Goal: Share content: Share content

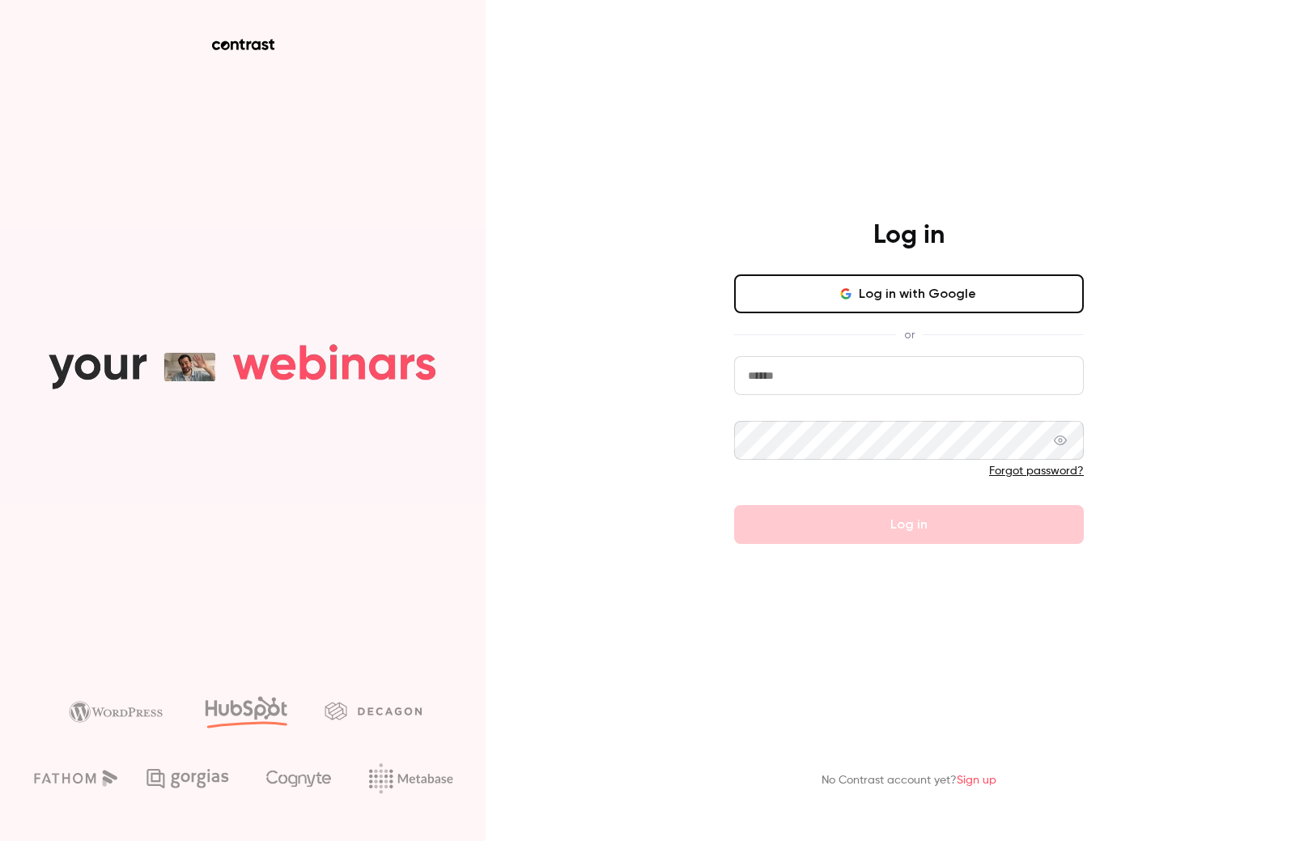
click at [882, 303] on button "Log in with Google" at bounding box center [909, 293] width 350 height 39
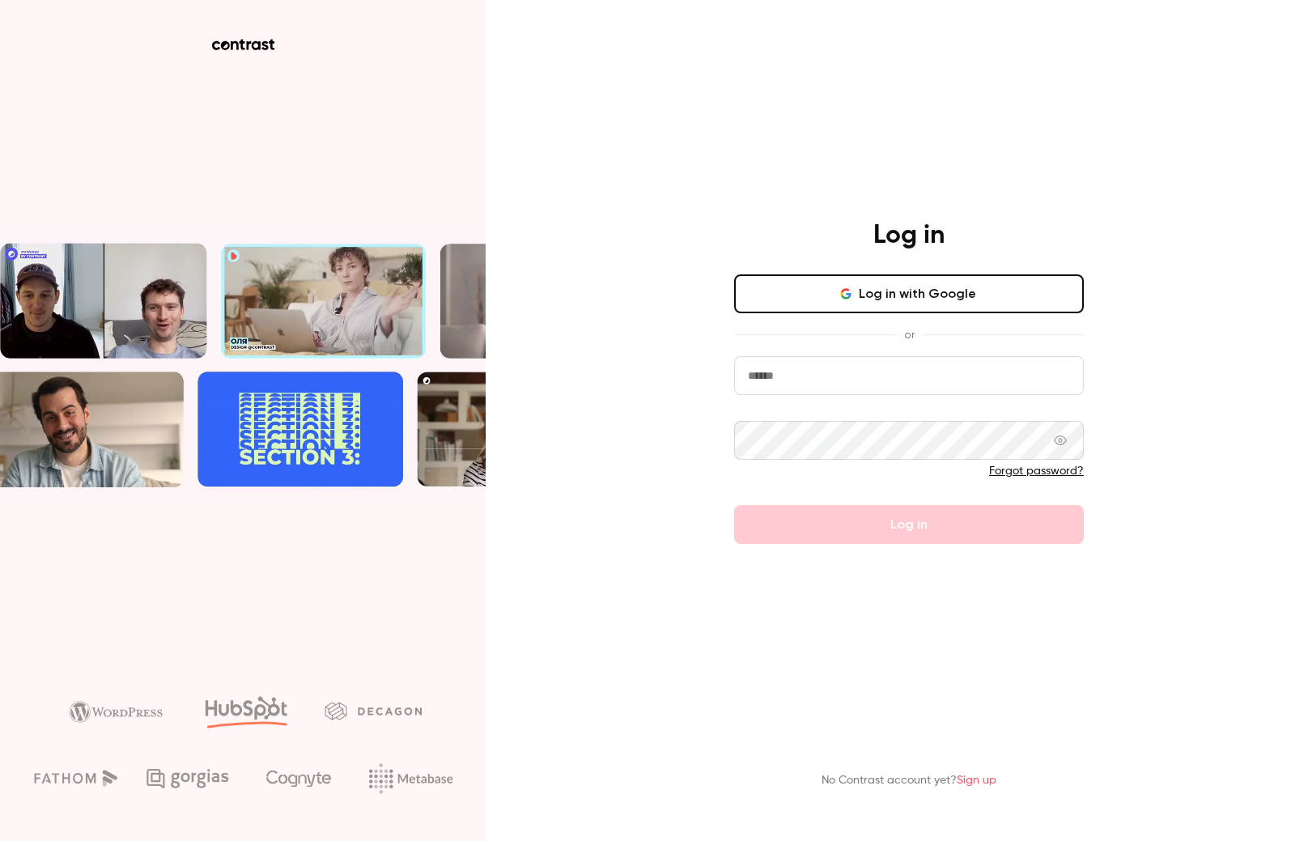
click at [827, 378] on input "email" at bounding box center [909, 375] width 350 height 39
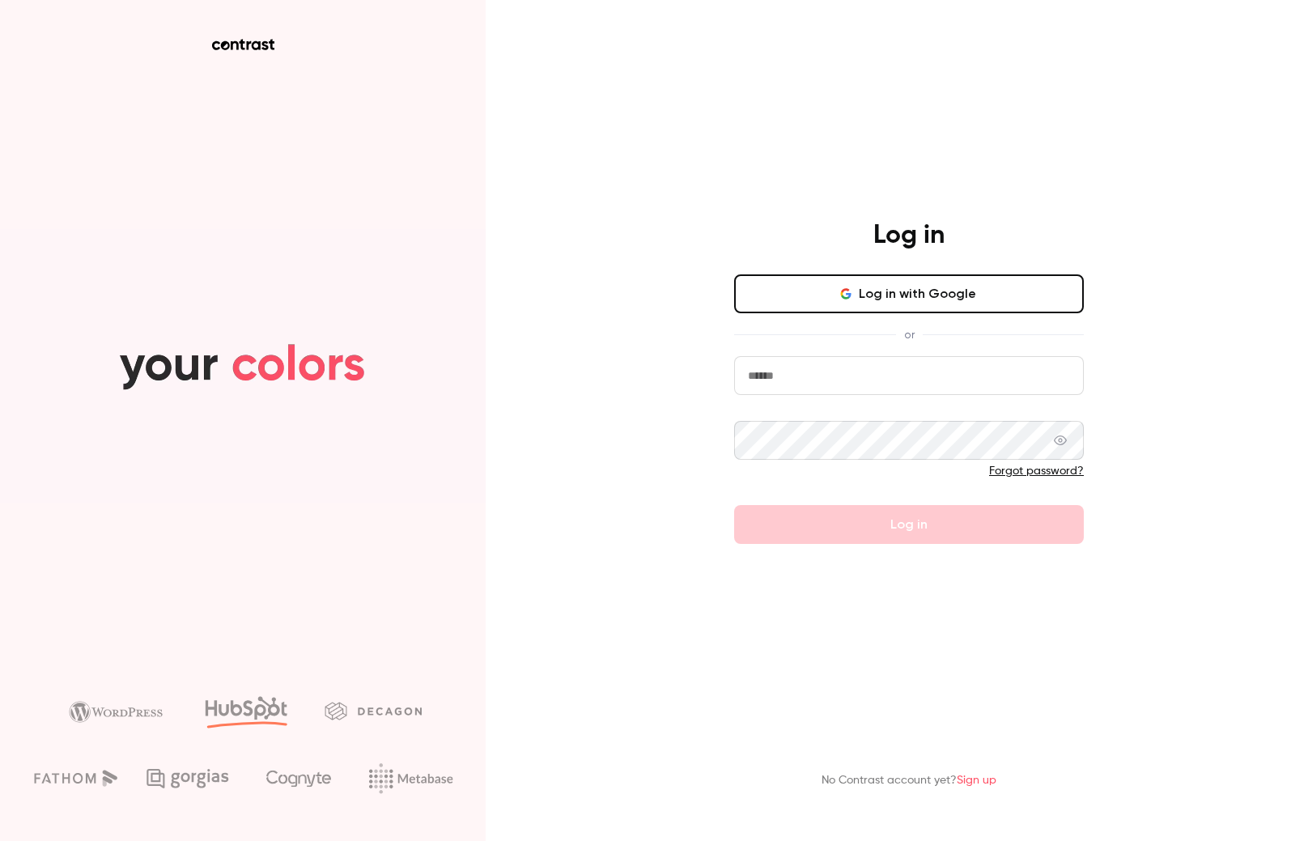
click at [0, 840] on com-1password-button at bounding box center [0, 841] width 0 height 0
click at [851, 386] on input "email" at bounding box center [909, 375] width 350 height 39
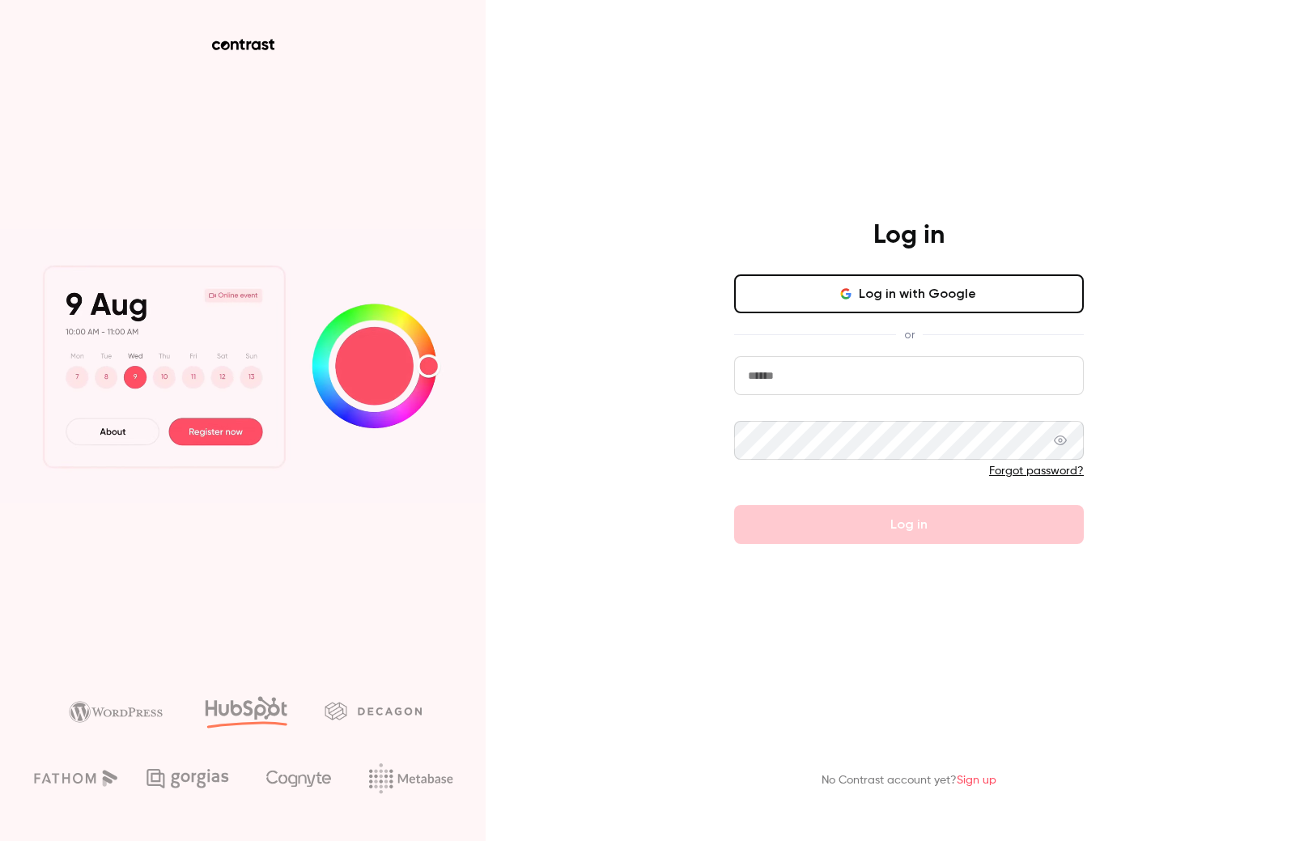
click at [0, 840] on com-1password-button at bounding box center [0, 841] width 0 height 0
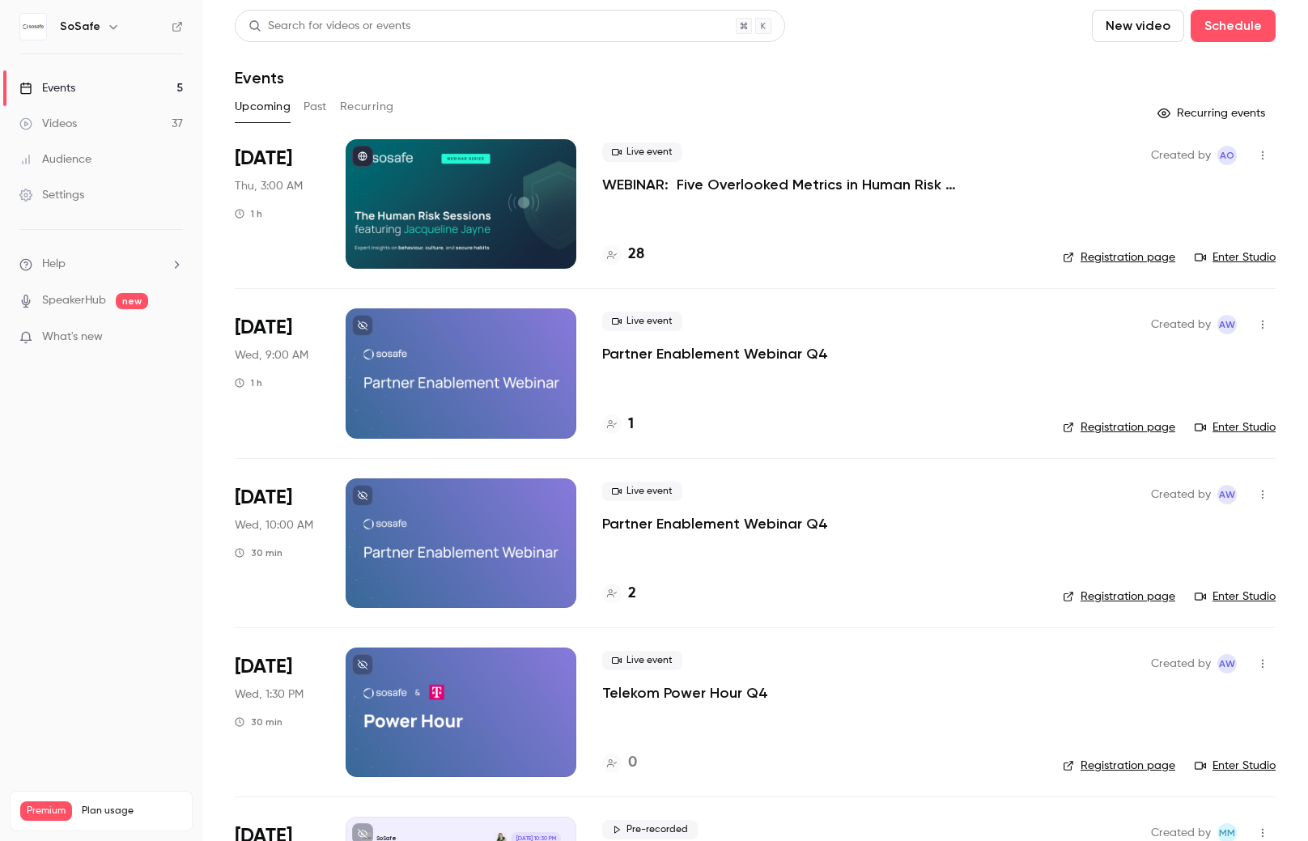
click at [721, 182] on p "WEBINAR: Five Overlooked Metrics in Human Risk Management" at bounding box center [819, 184] width 435 height 19
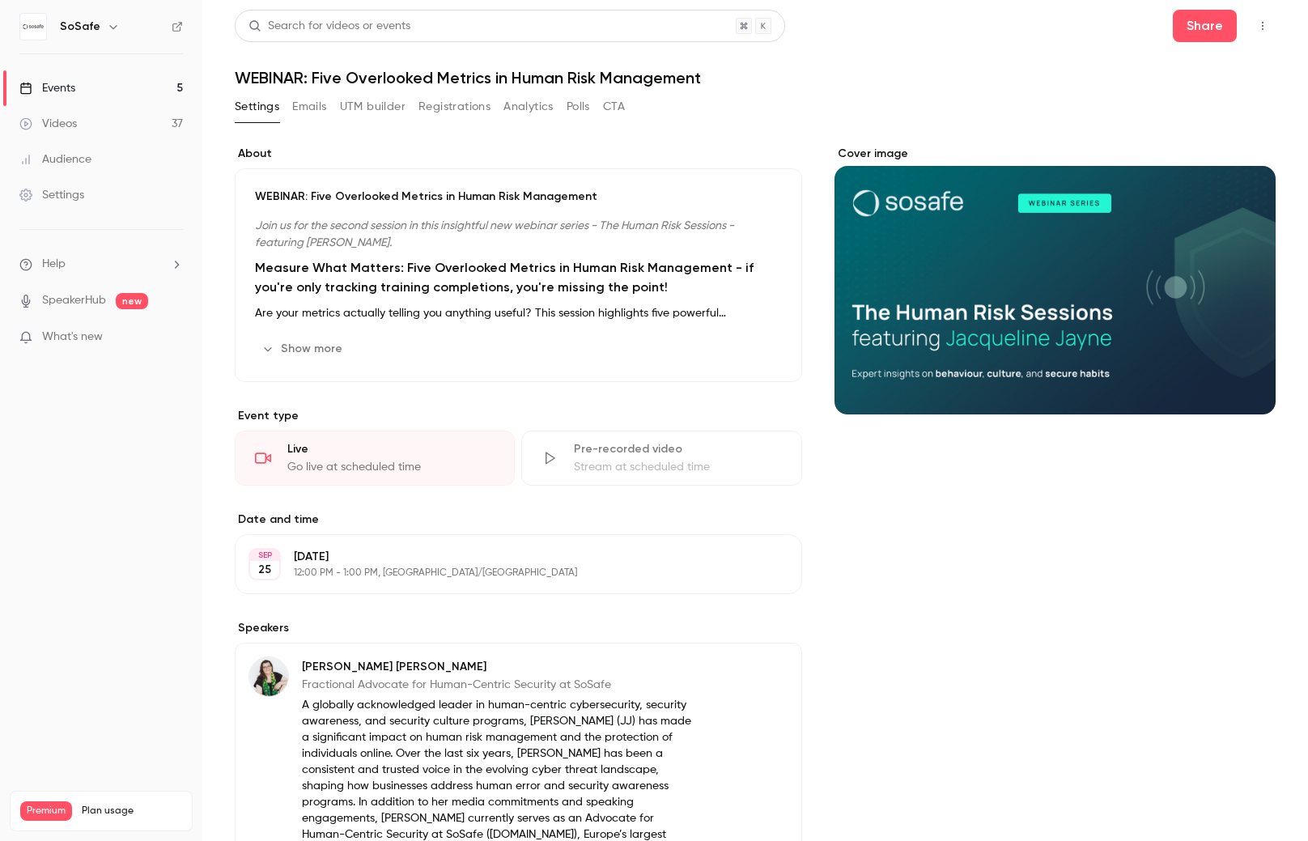
click at [52, 202] on div "Settings" at bounding box center [51, 195] width 65 height 16
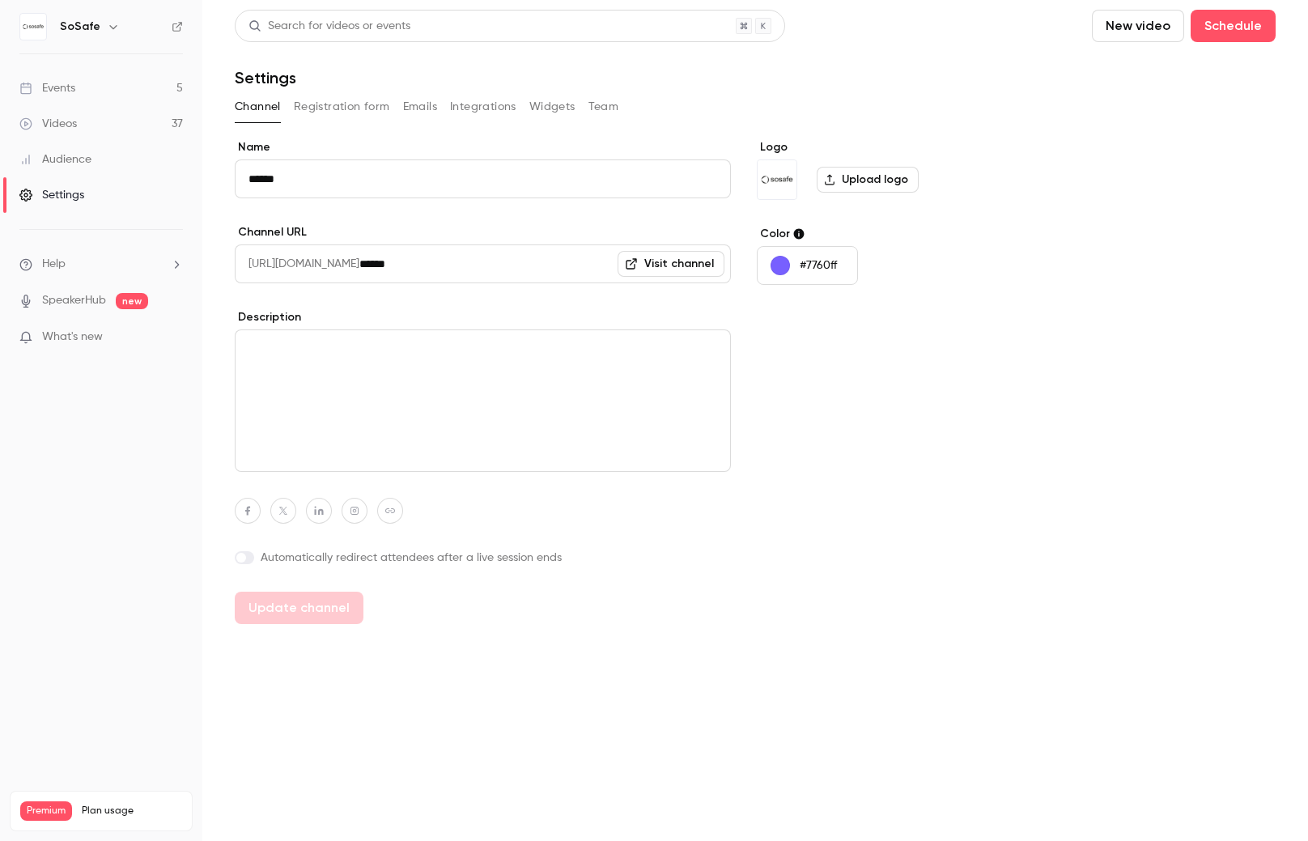
click at [320, 112] on button "Registration form" at bounding box center [342, 107] width 96 height 26
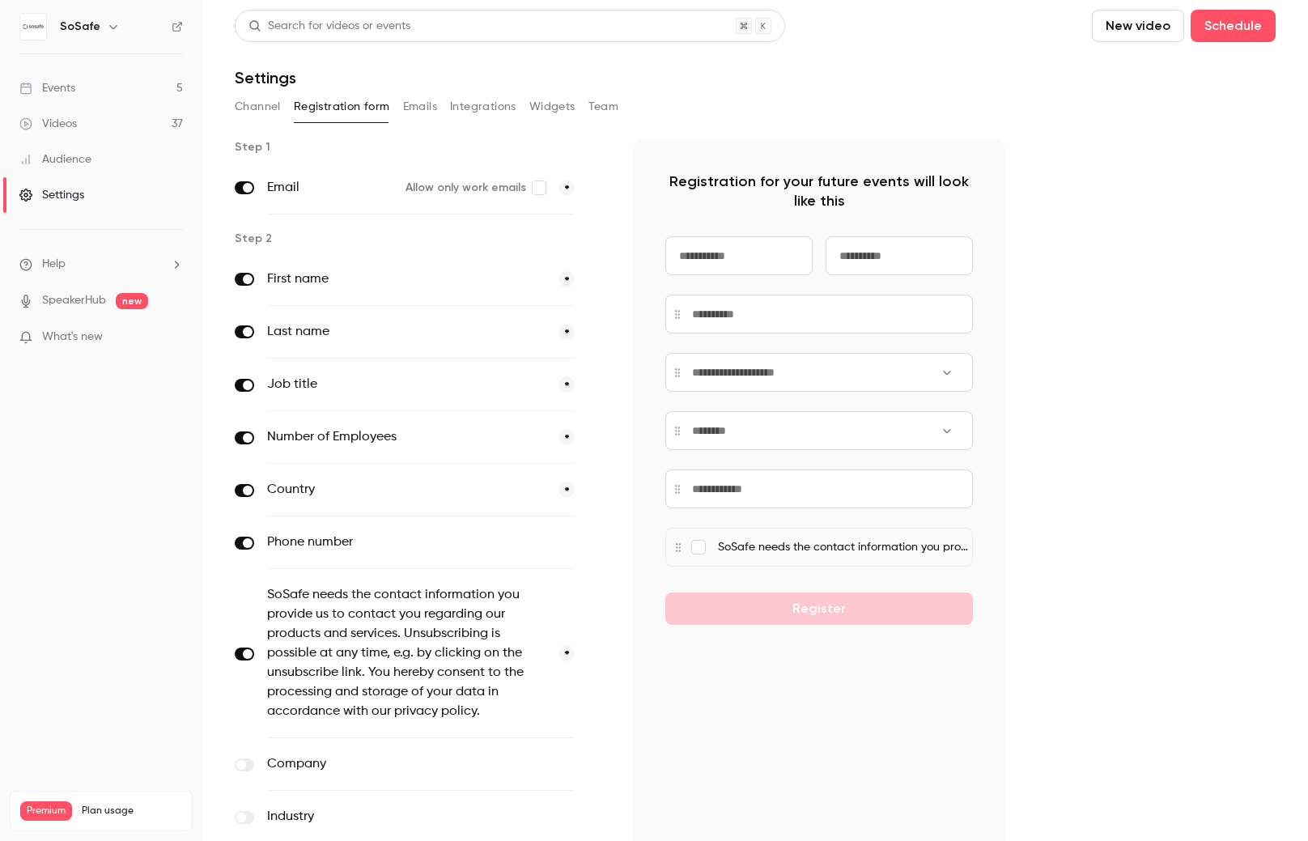
click at [408, 105] on button "Emails" at bounding box center [420, 107] width 34 height 26
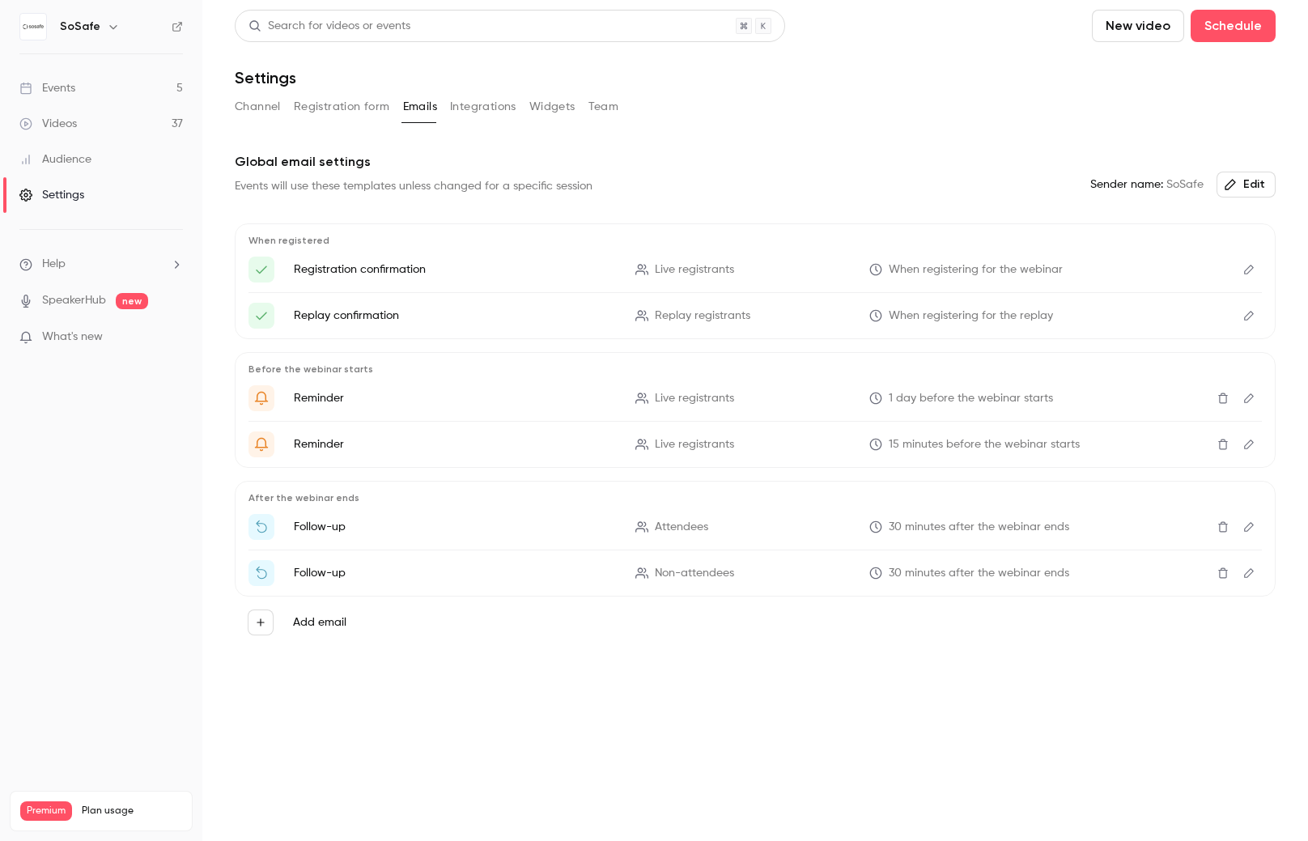
click at [478, 98] on button "Integrations" at bounding box center [483, 107] width 66 height 26
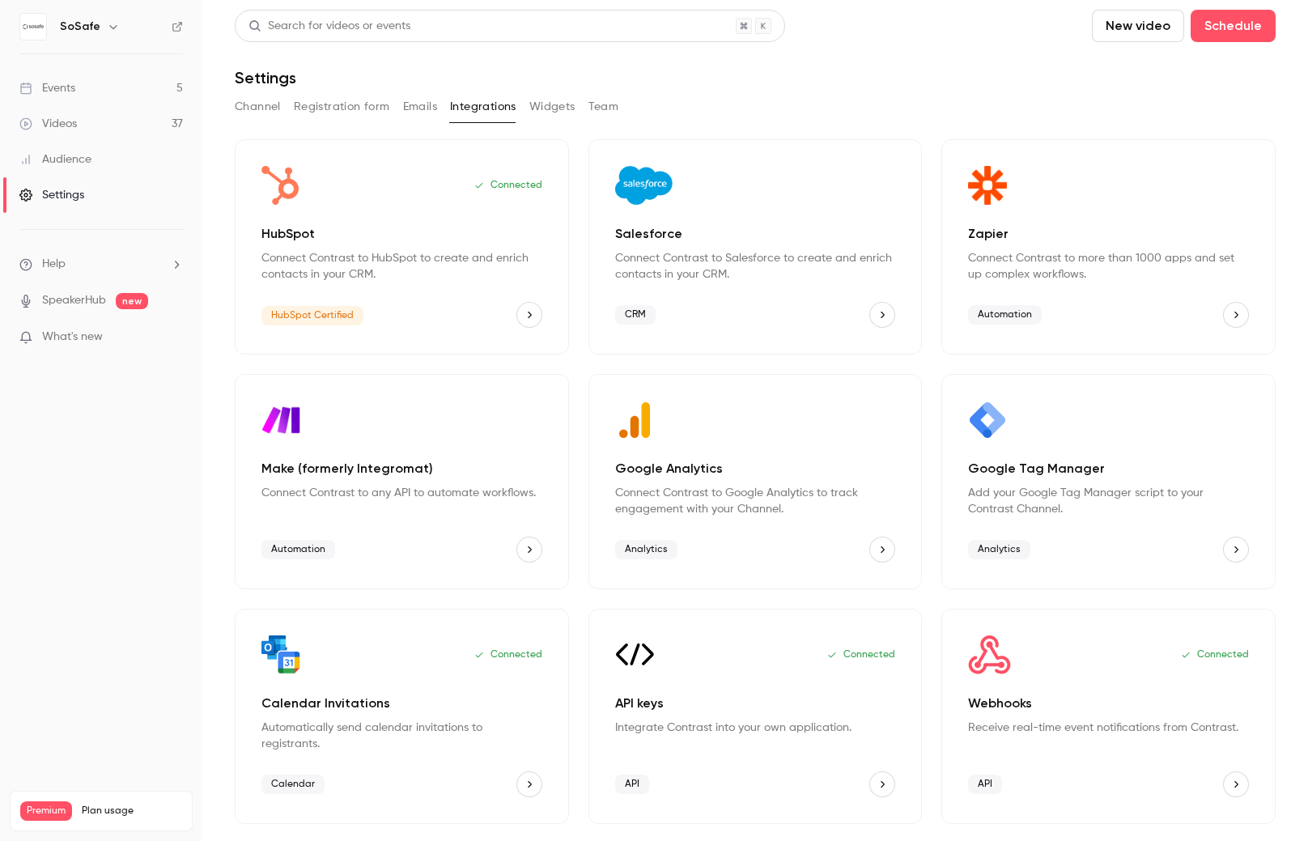
click at [552, 106] on button "Widgets" at bounding box center [552, 107] width 46 height 26
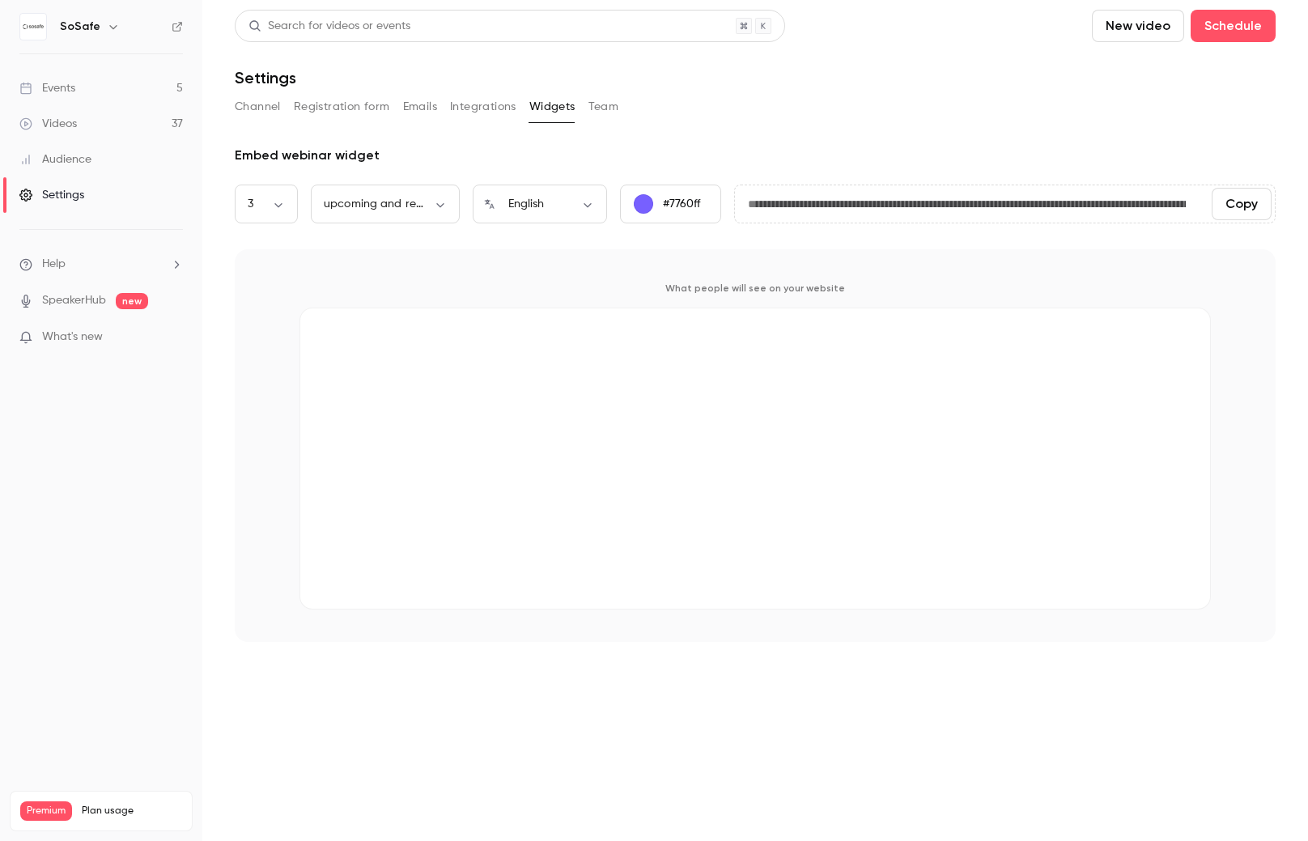
click at [573, 106] on button "Widgets" at bounding box center [552, 107] width 46 height 26
click at [603, 103] on button "Team" at bounding box center [603, 107] width 31 height 26
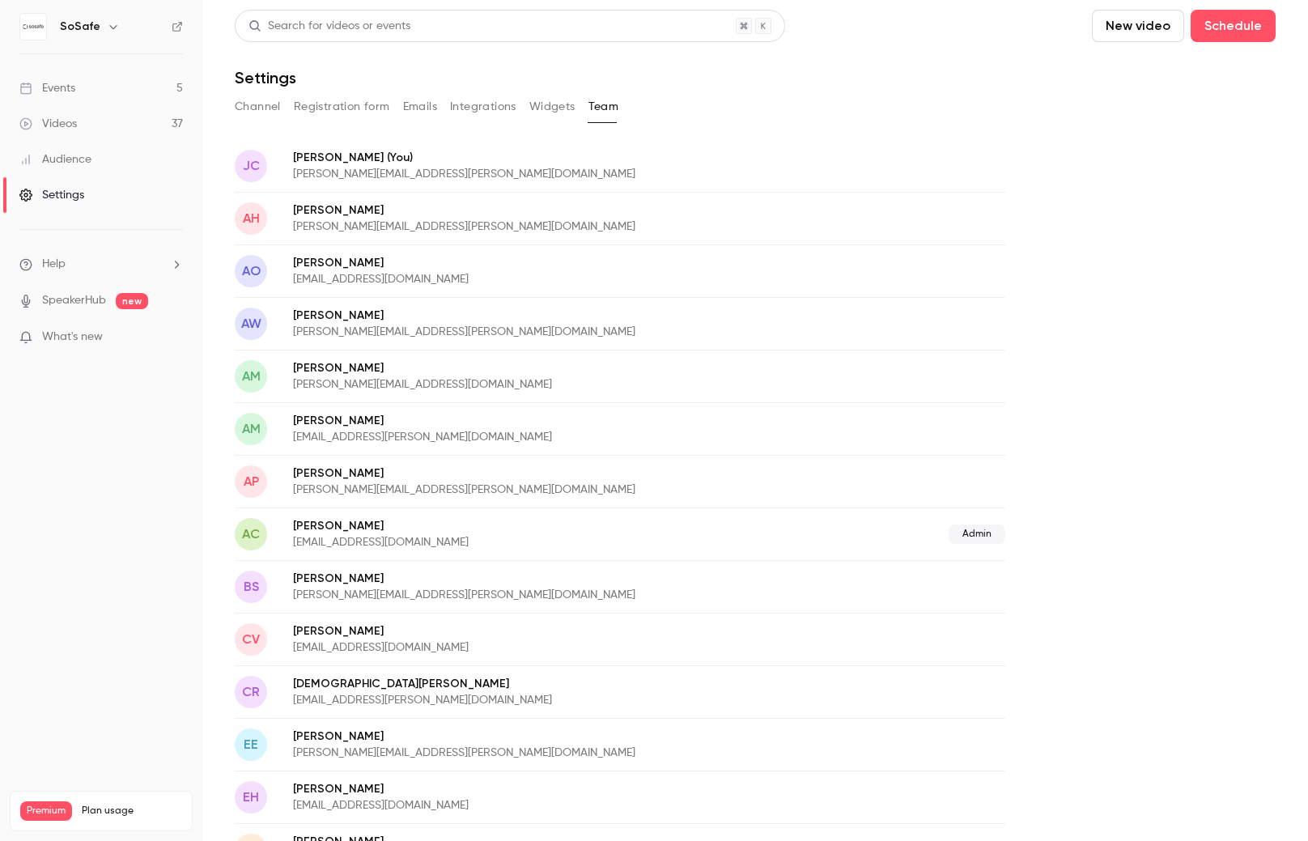
click at [91, 93] on link "Events 5" at bounding box center [101, 88] width 202 height 36
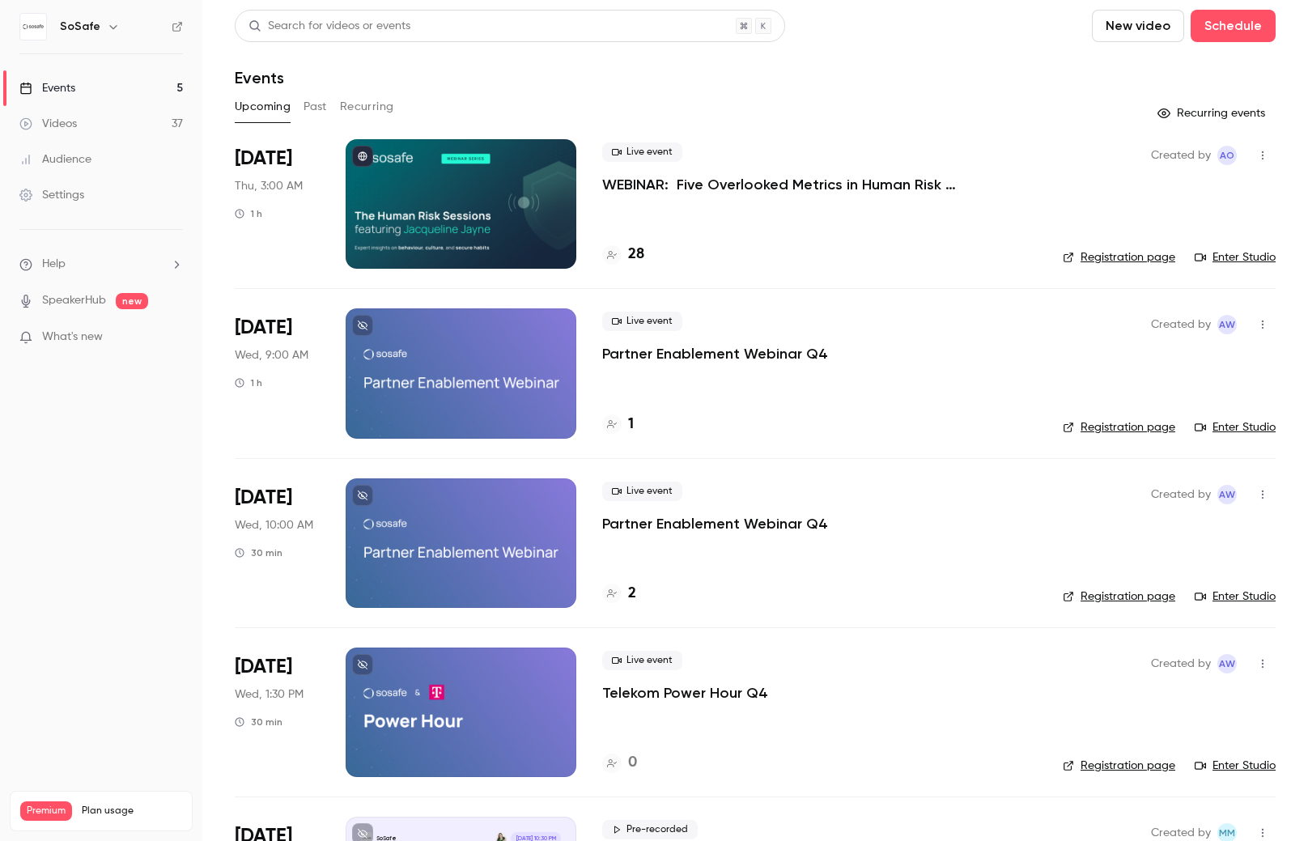
click at [728, 179] on p "WEBINAR: Five Overlooked Metrics in Human Risk Management" at bounding box center [819, 184] width 435 height 19
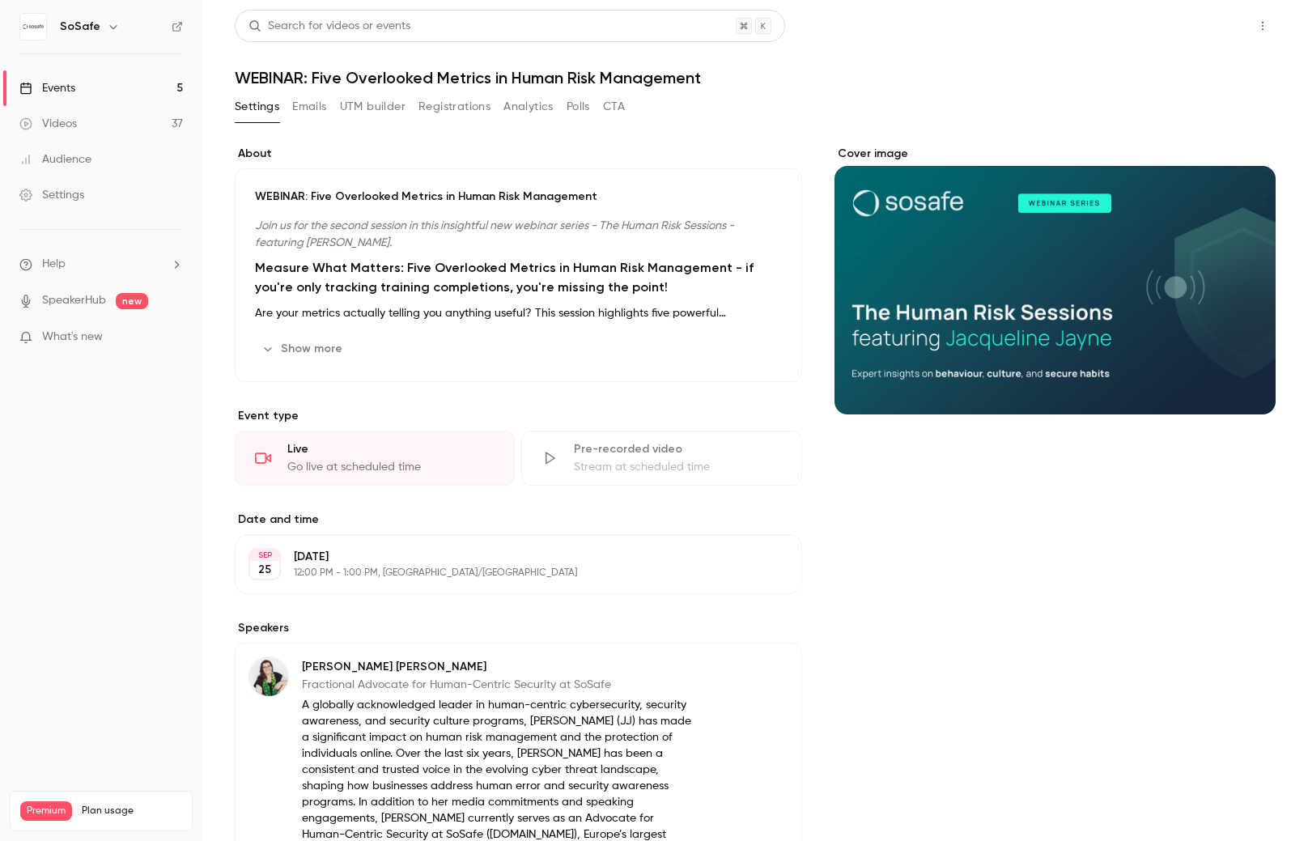
click at [1212, 22] on button "Share" at bounding box center [1205, 26] width 64 height 32
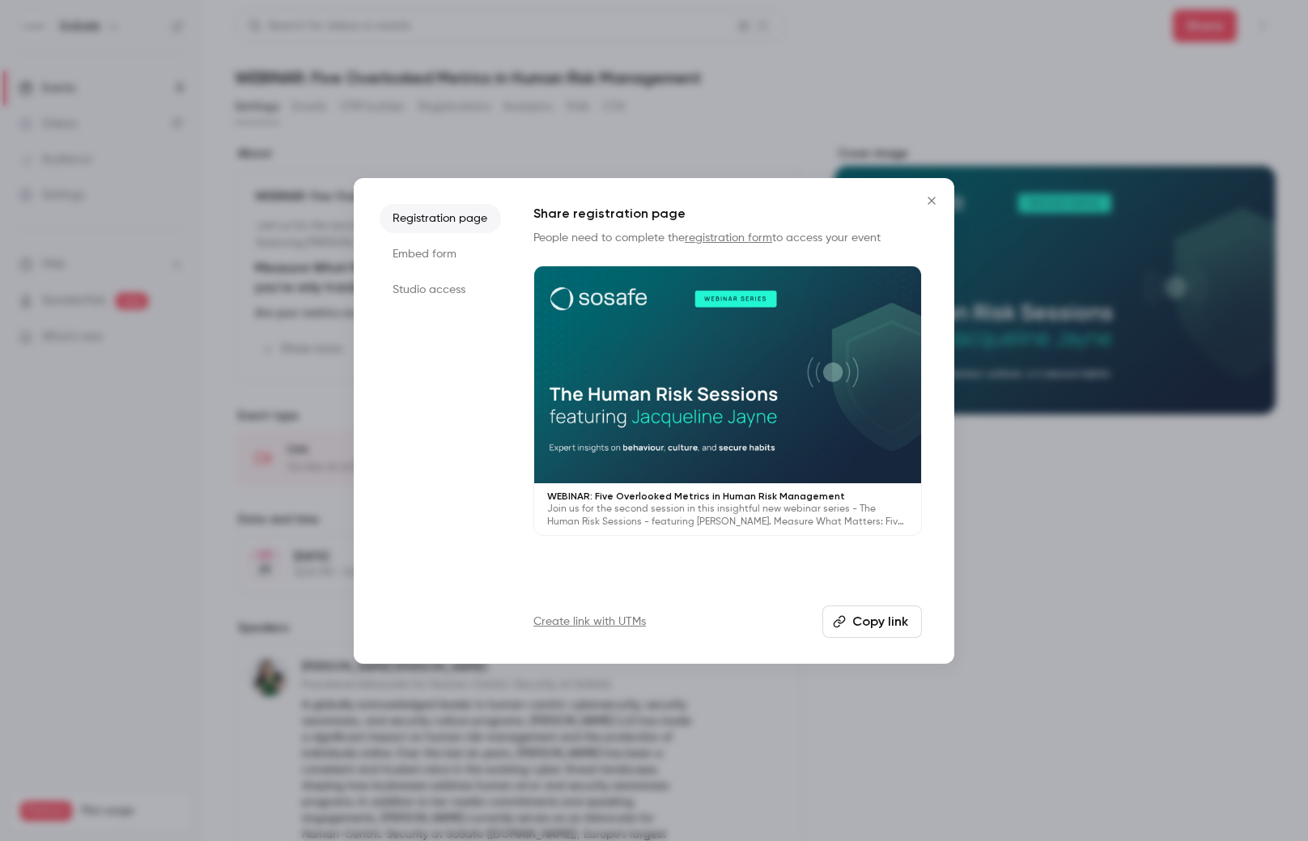
click at [406, 234] on ul "Registration page Embed form Studio access" at bounding box center [440, 421] width 121 height 434
click at [421, 261] on li "Embed form" at bounding box center [440, 254] width 121 height 29
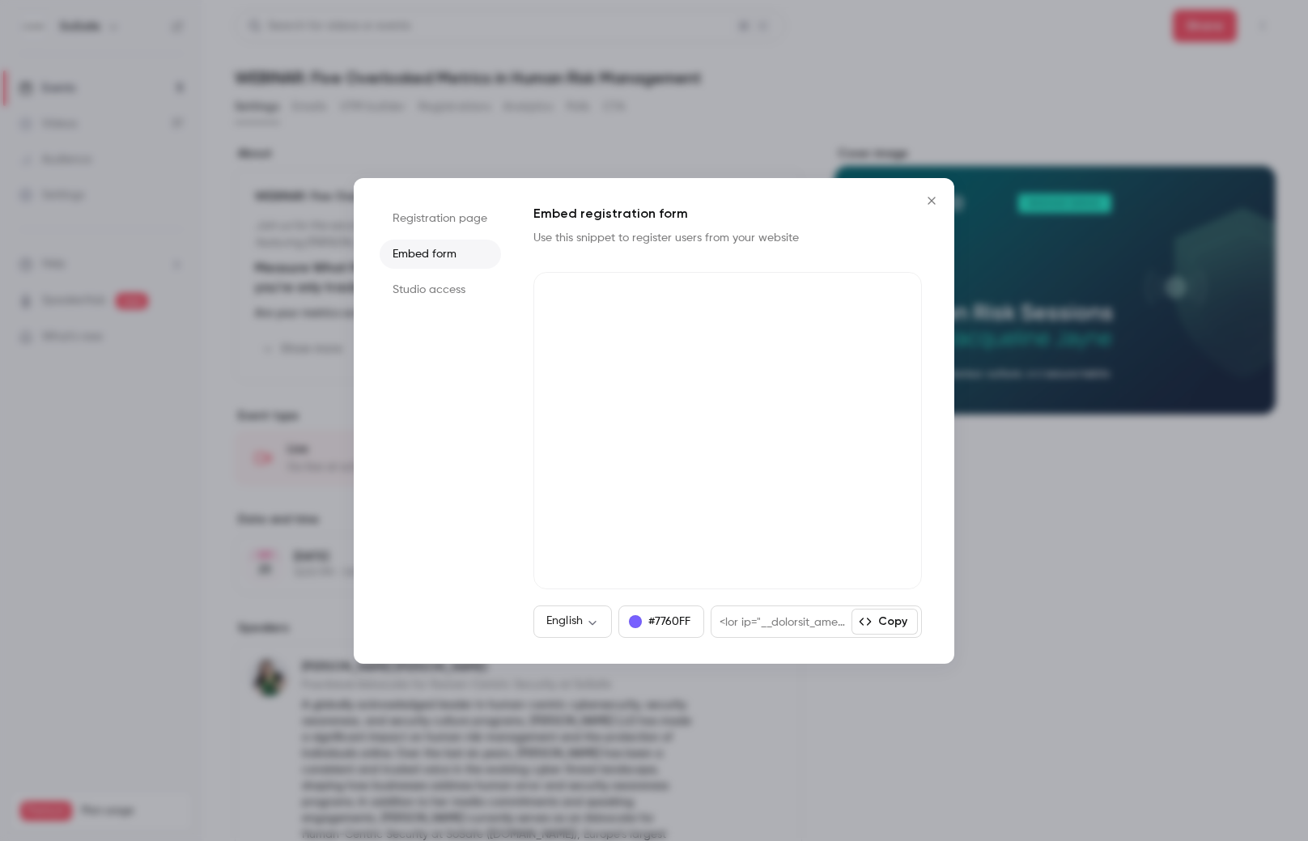
click at [439, 287] on li "Studio access" at bounding box center [440, 289] width 121 height 29
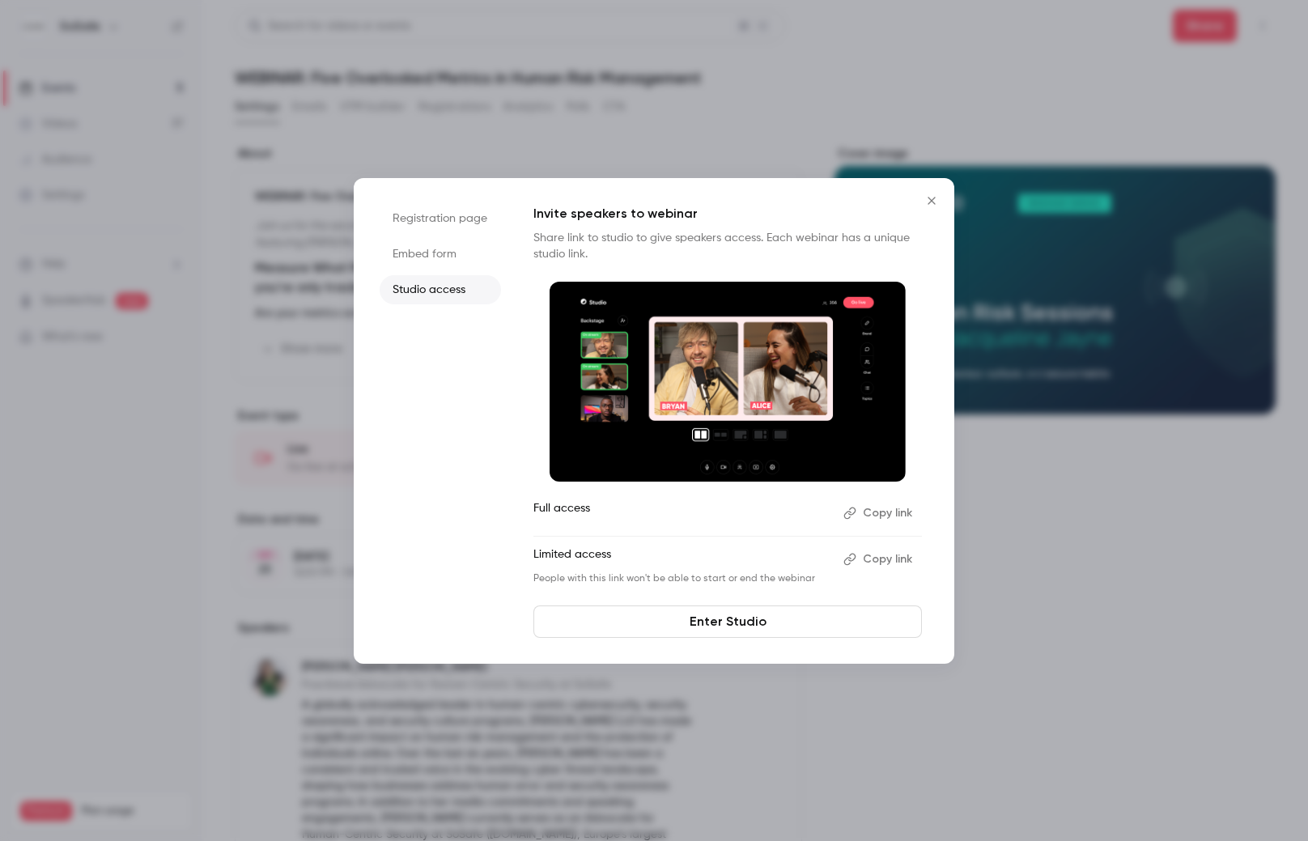
click at [451, 262] on li "Embed form" at bounding box center [440, 254] width 121 height 29
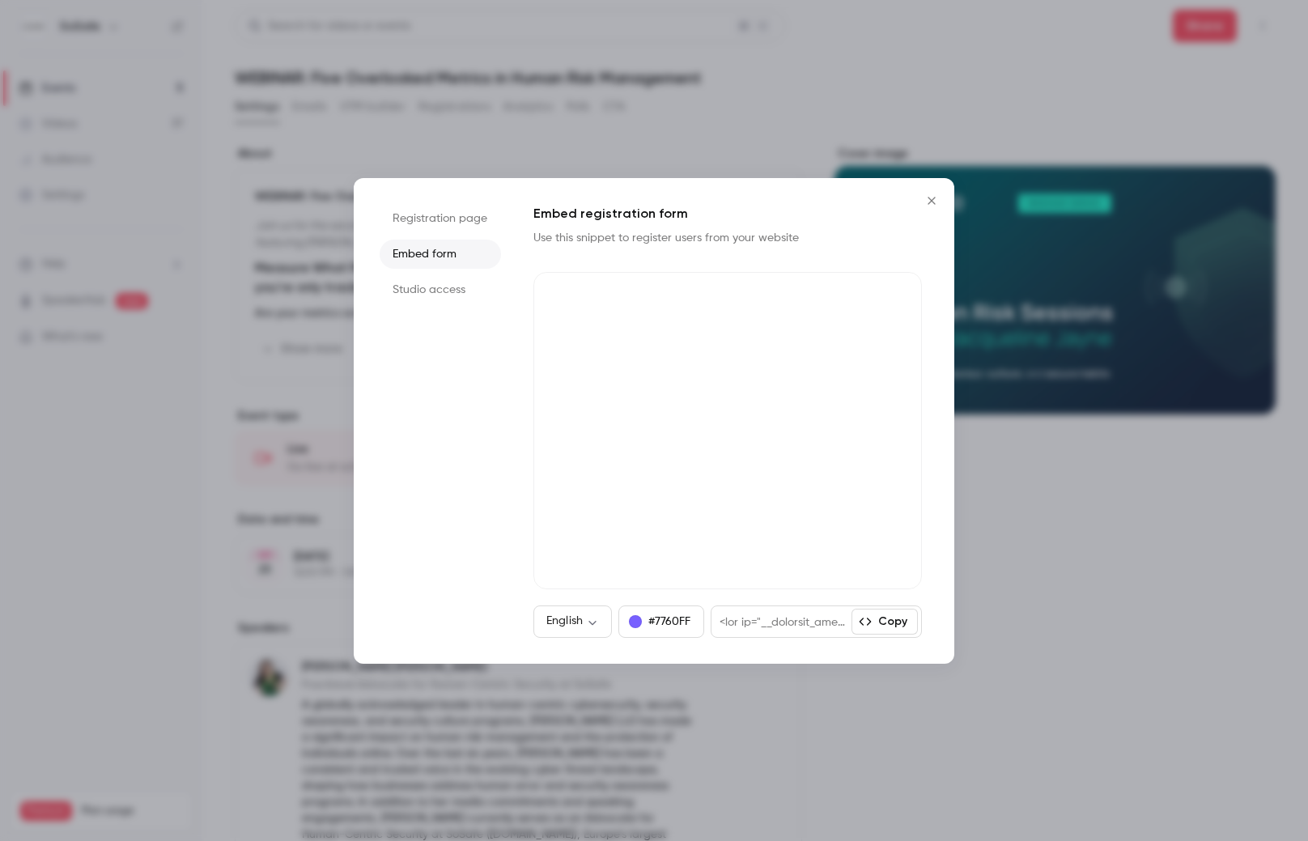
click at [440, 216] on li "Registration page" at bounding box center [440, 218] width 121 height 29
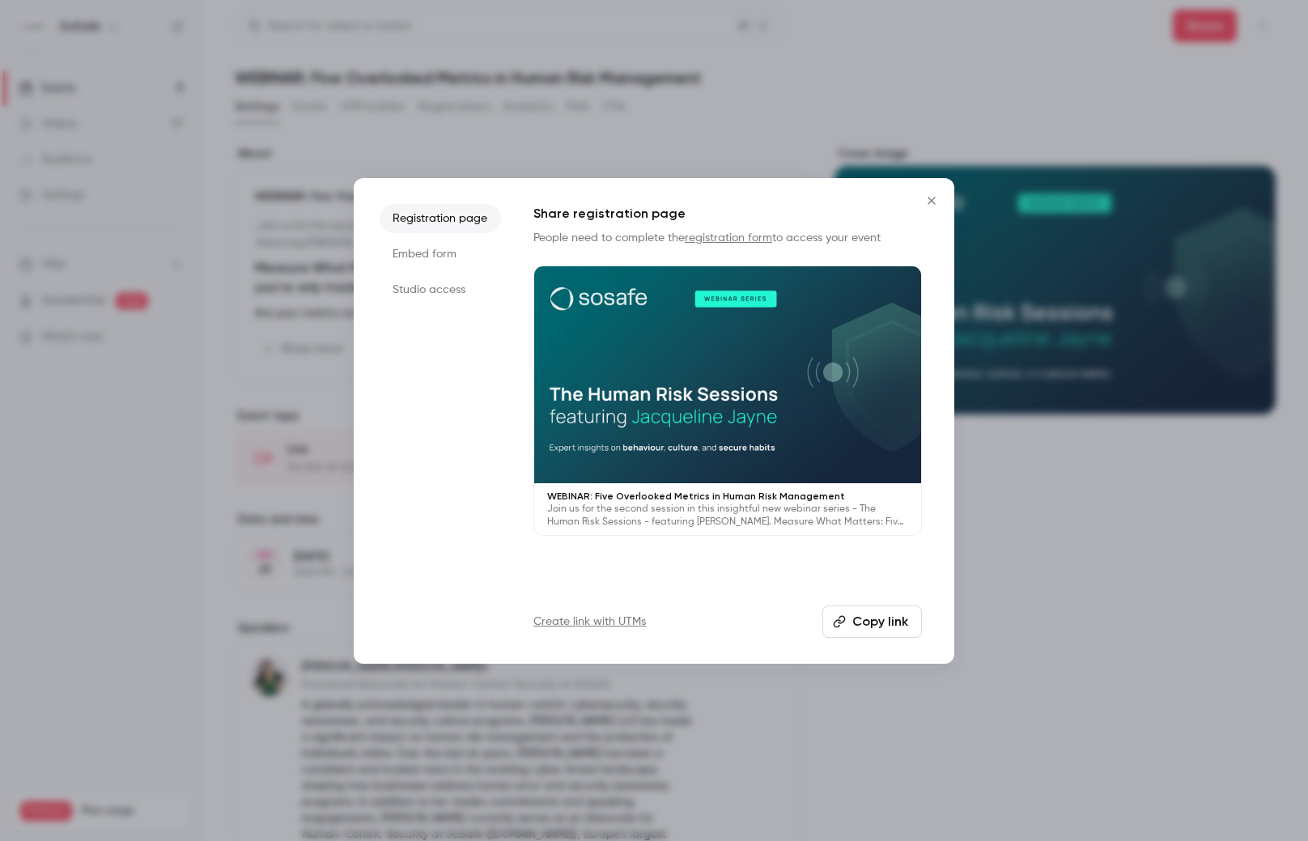
click at [442, 252] on li "Embed form" at bounding box center [440, 254] width 121 height 29
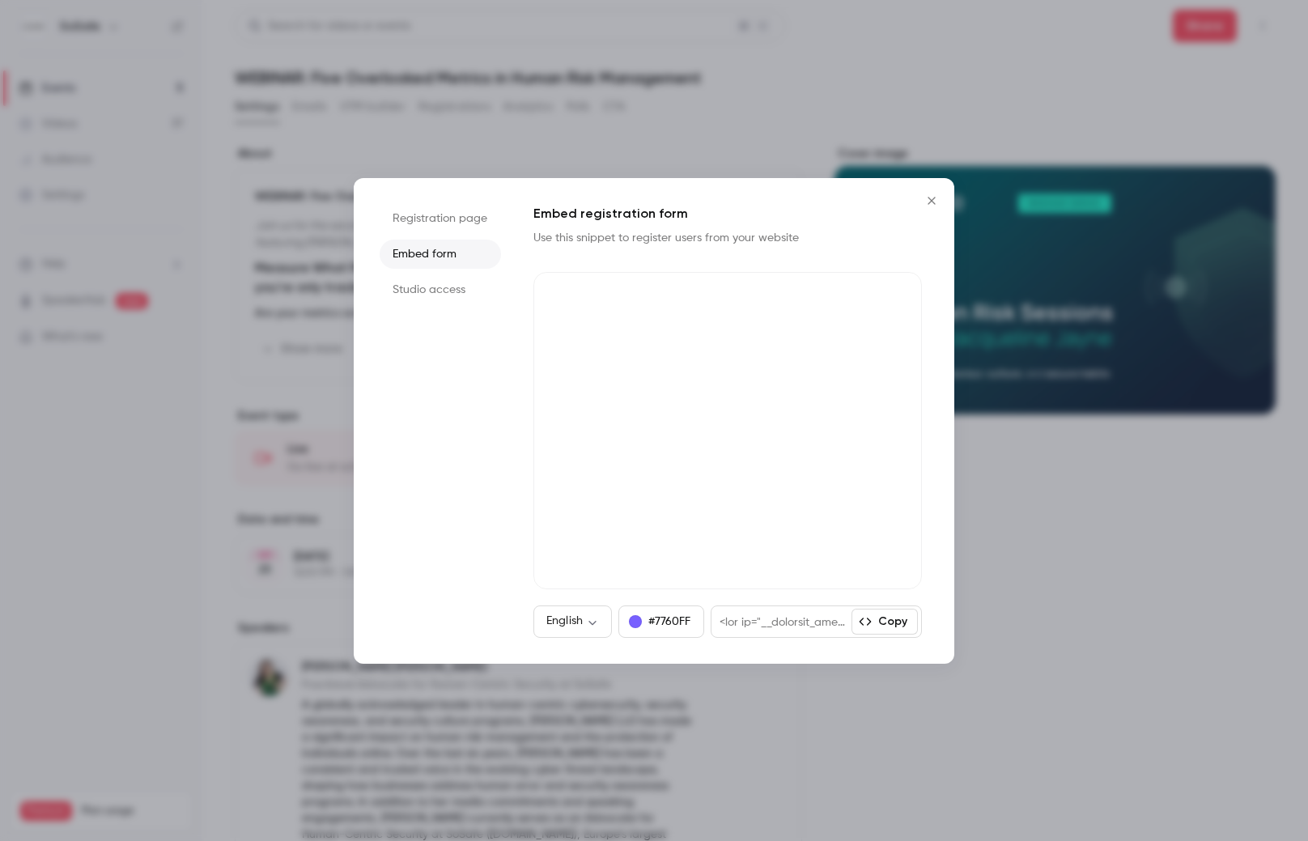
click at [248, 472] on div at bounding box center [654, 420] width 1308 height 841
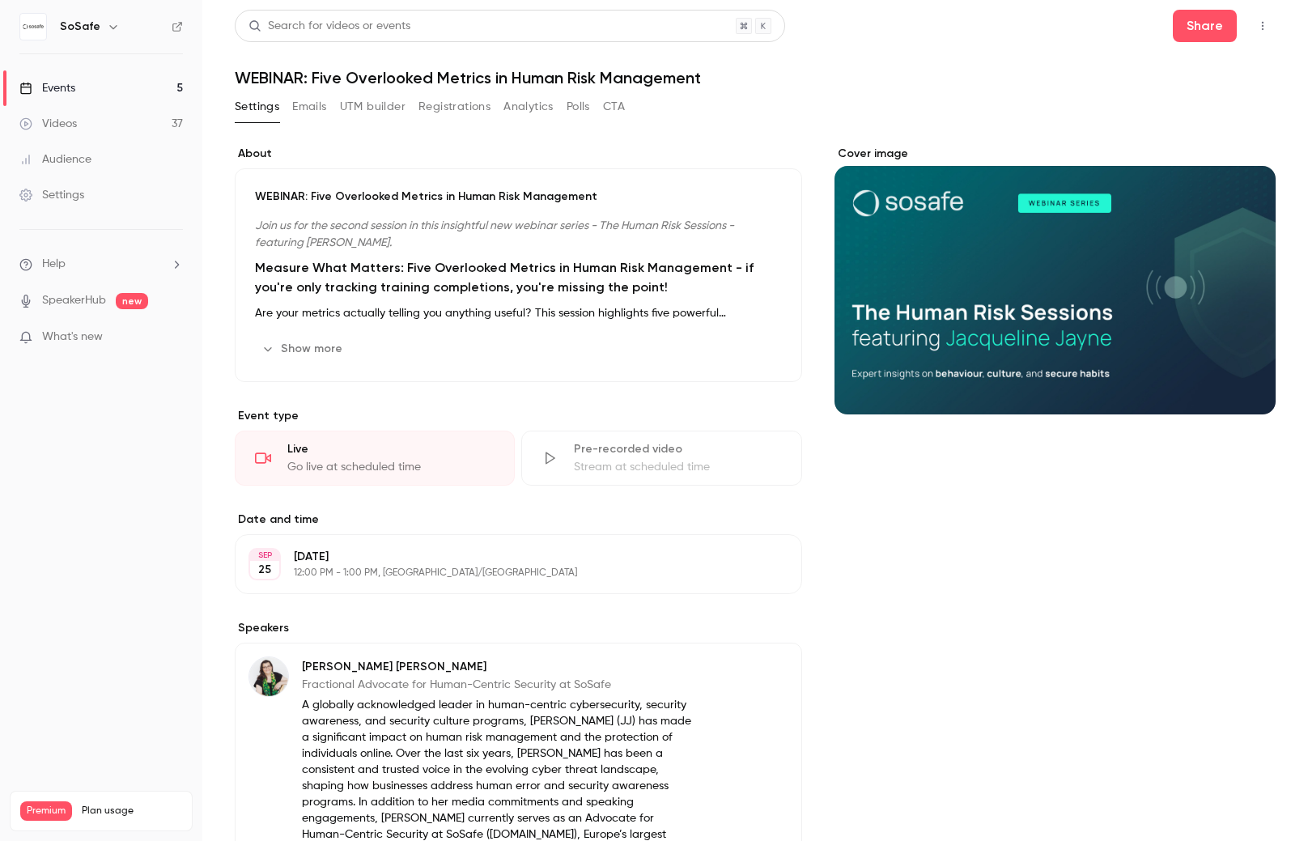
scroll to position [134, 0]
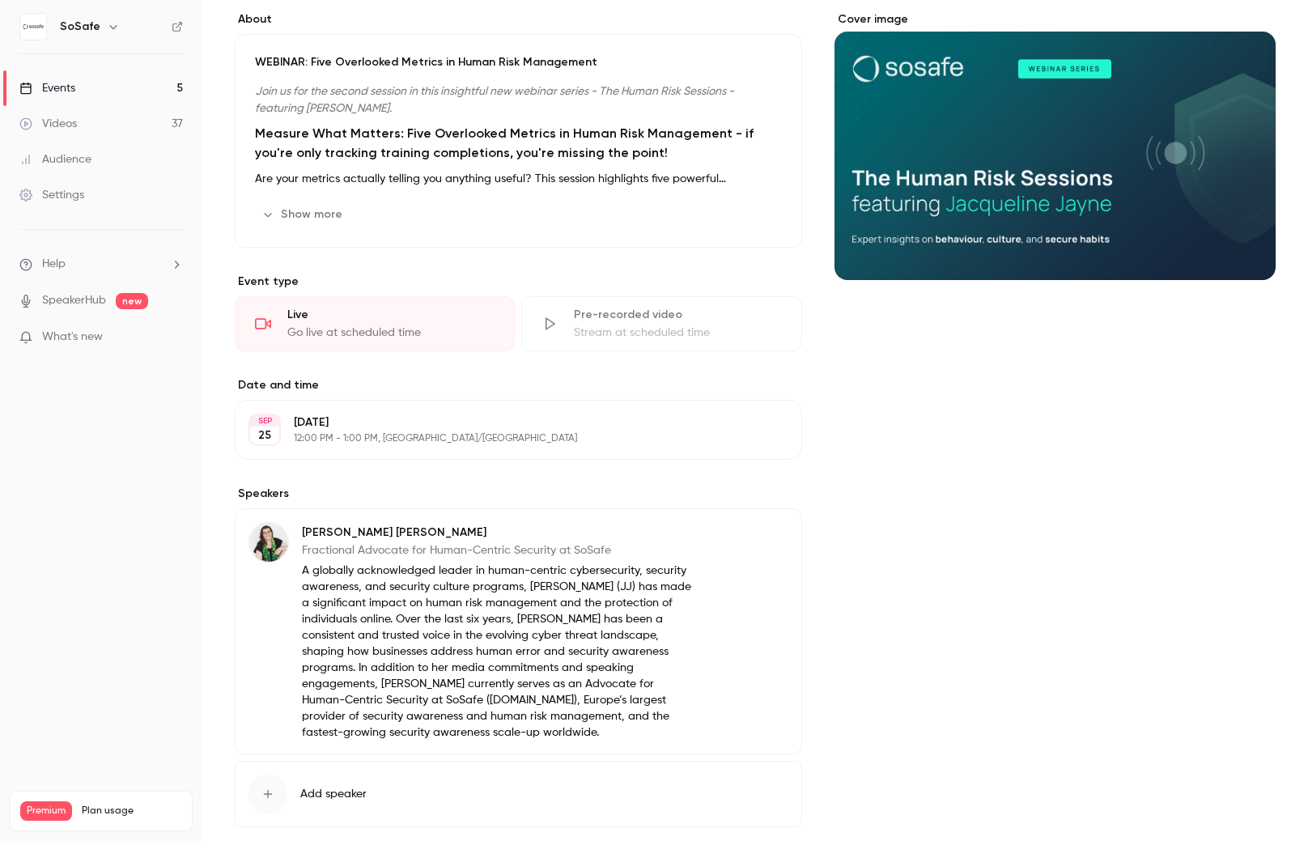
click at [325, 223] on button "Show more" at bounding box center [303, 215] width 97 height 26
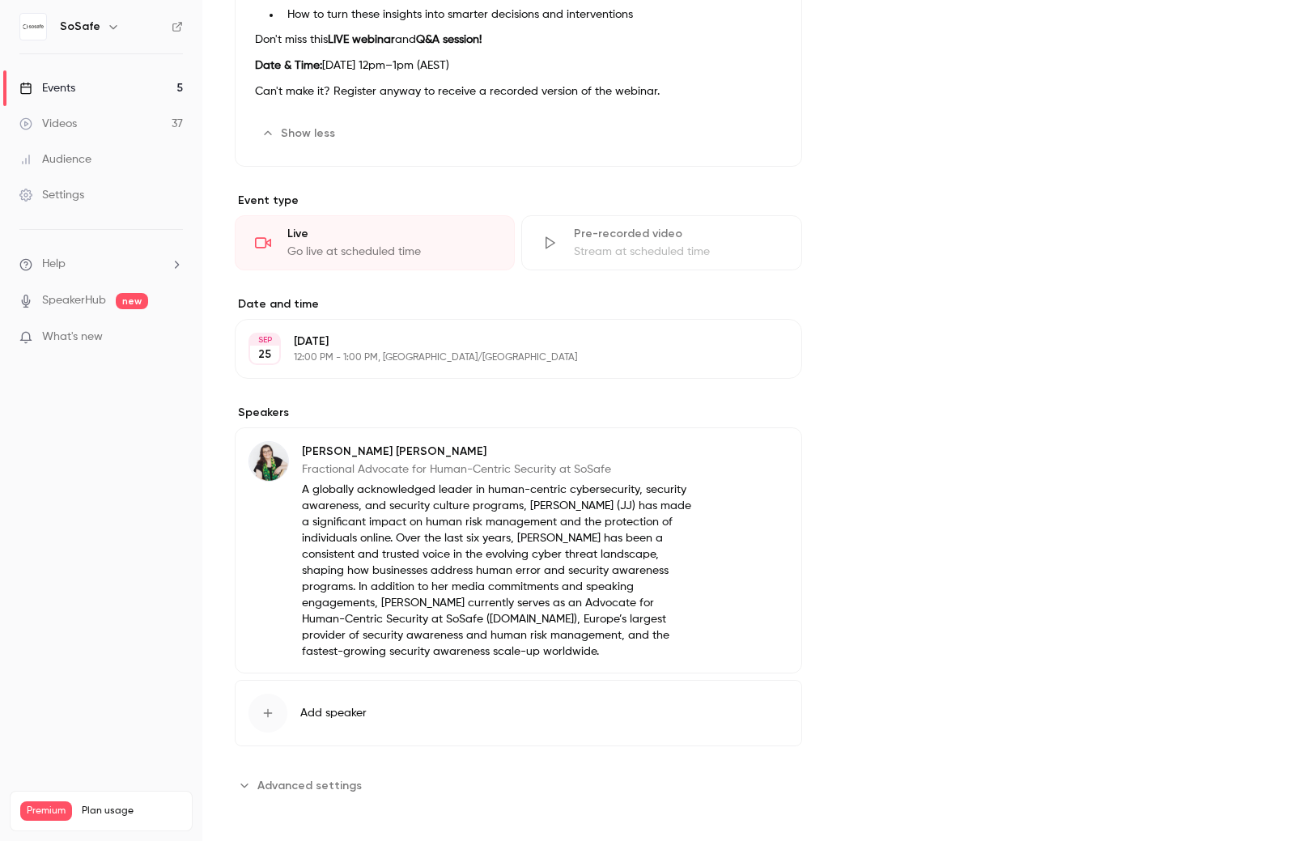
scroll to position [434, 0]
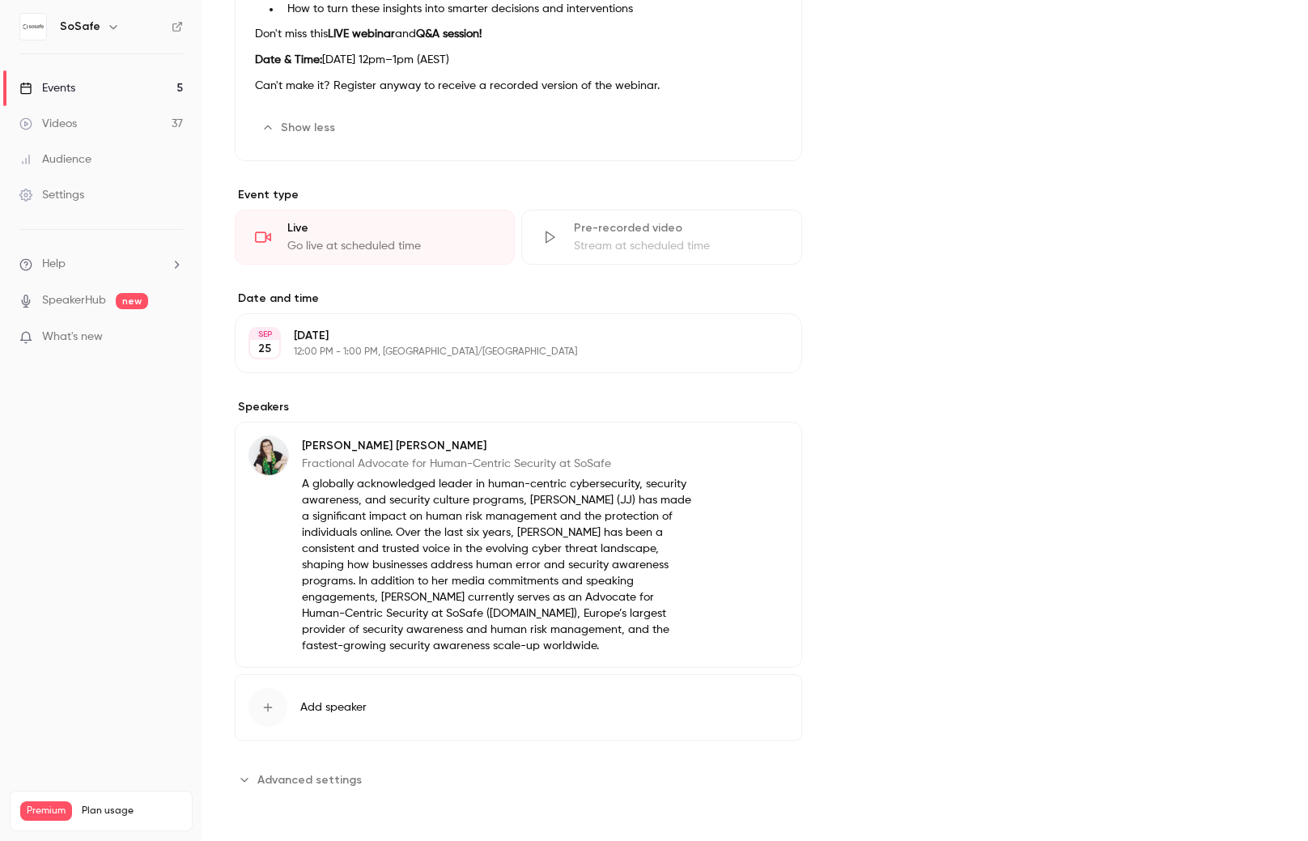
click at [270, 780] on span "Advanced settings" at bounding box center [309, 779] width 104 height 17
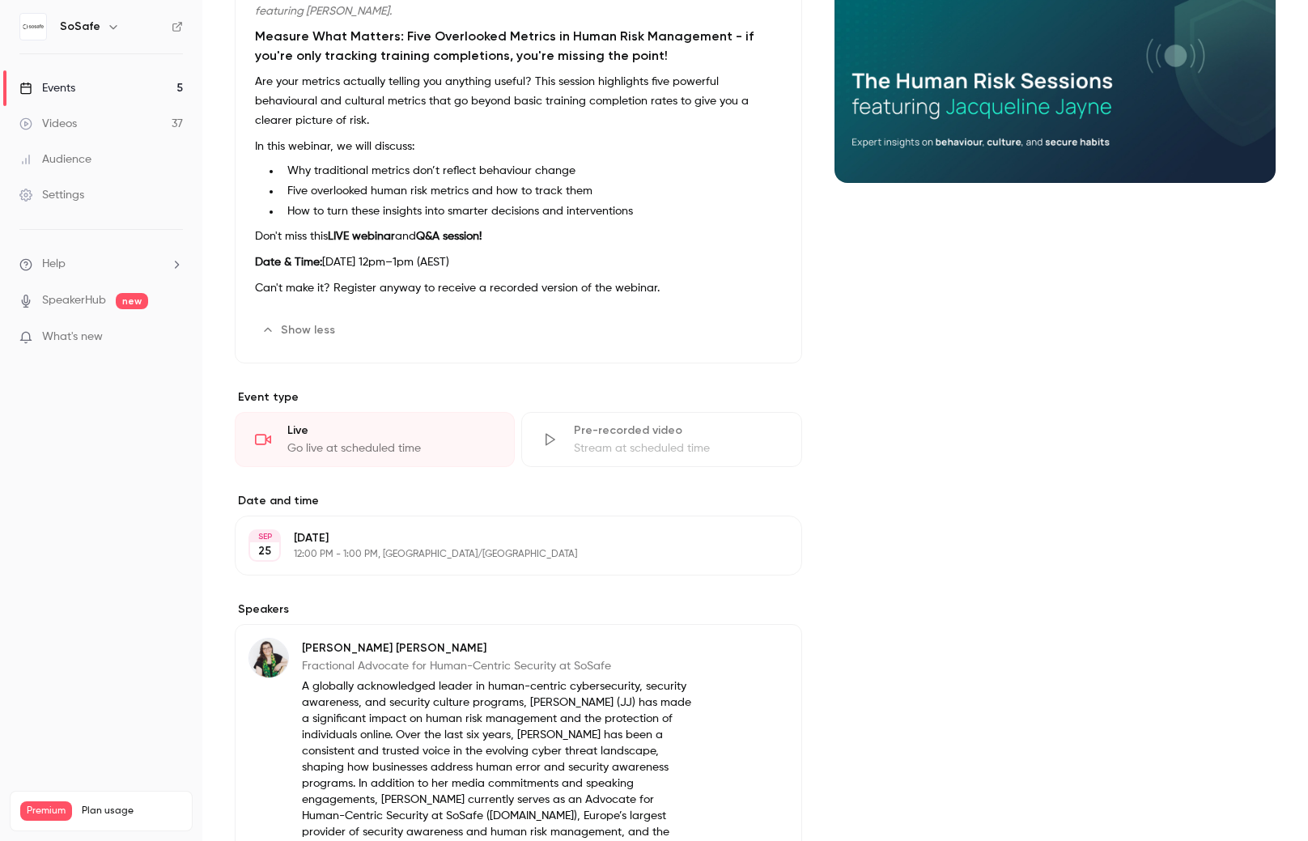
scroll to position [0, 0]
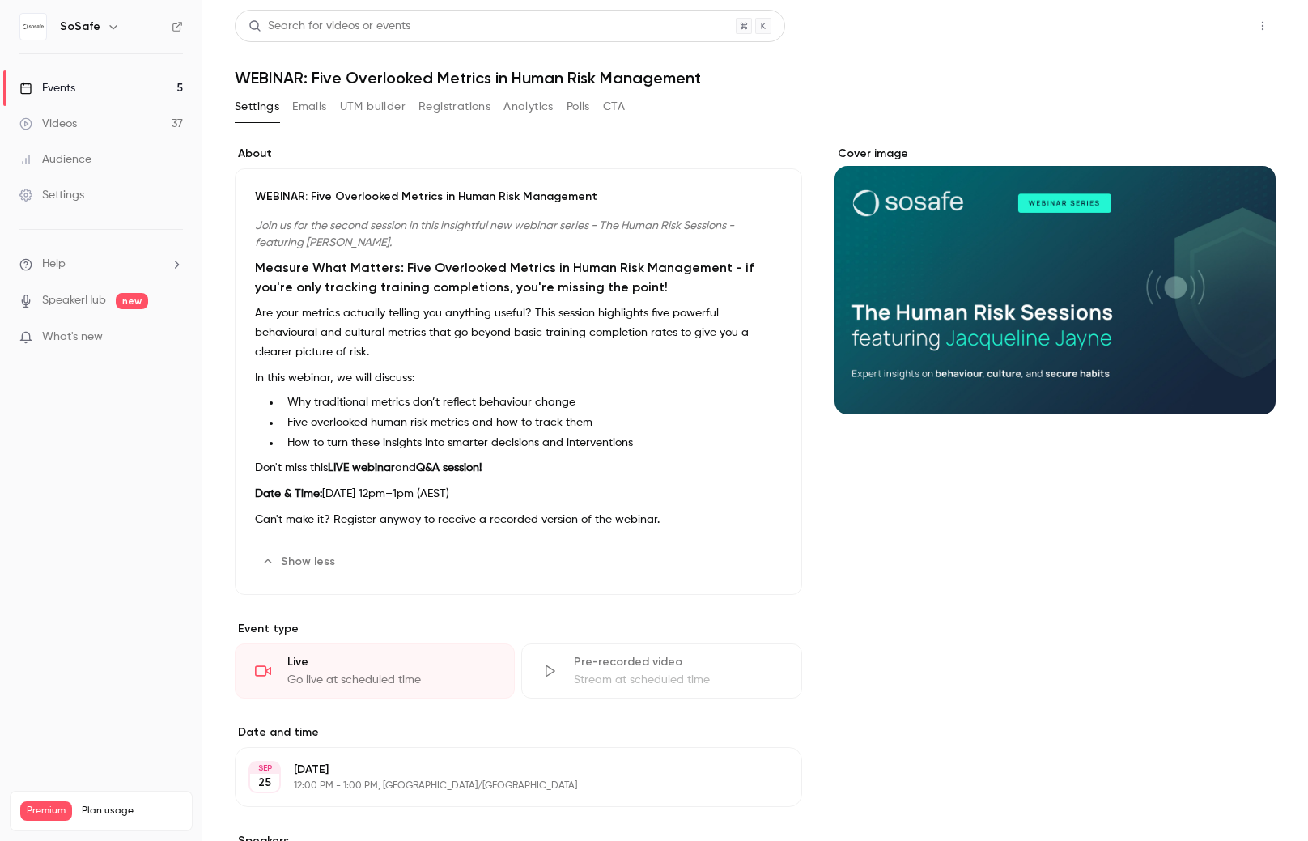
click at [1196, 26] on button "Share" at bounding box center [1205, 26] width 64 height 32
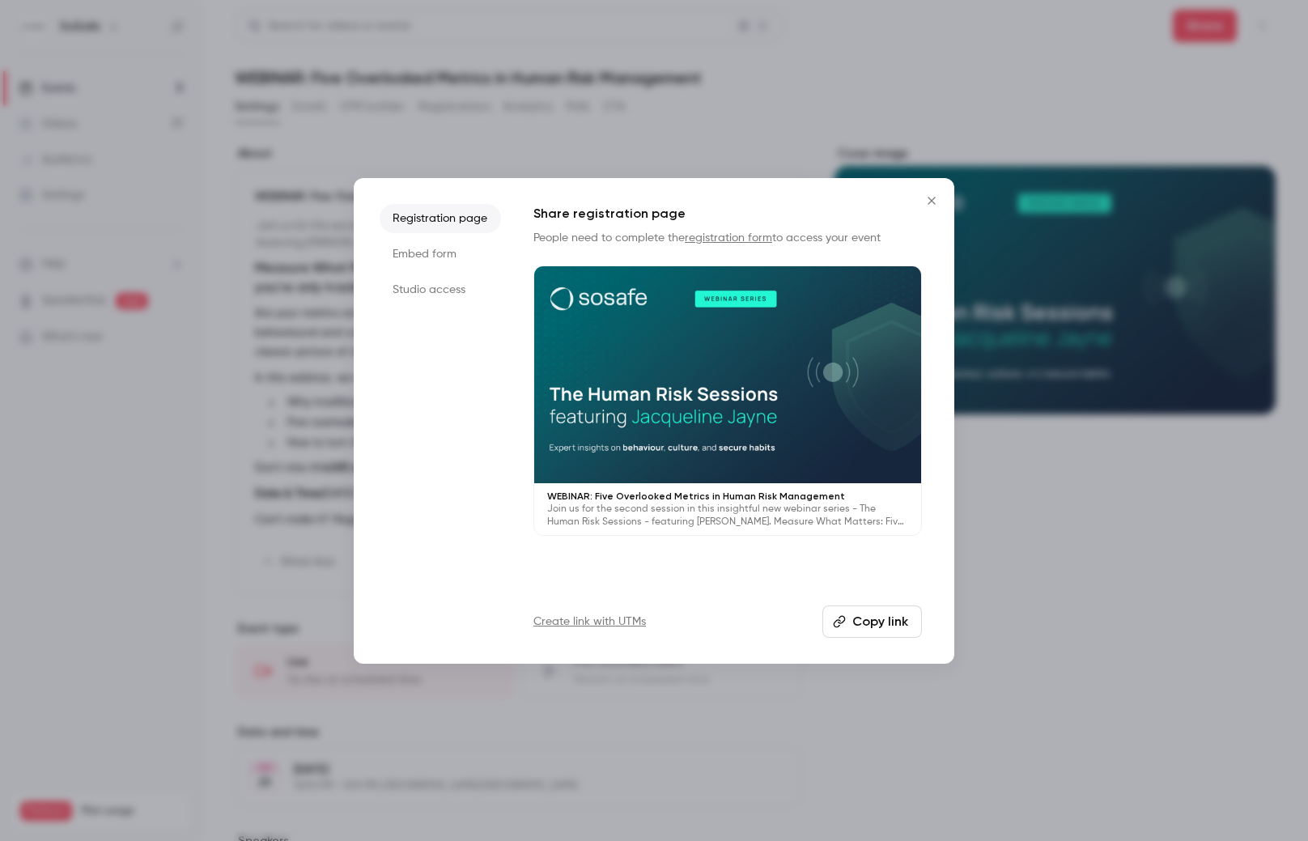
click at [447, 255] on li "Embed form" at bounding box center [440, 254] width 121 height 29
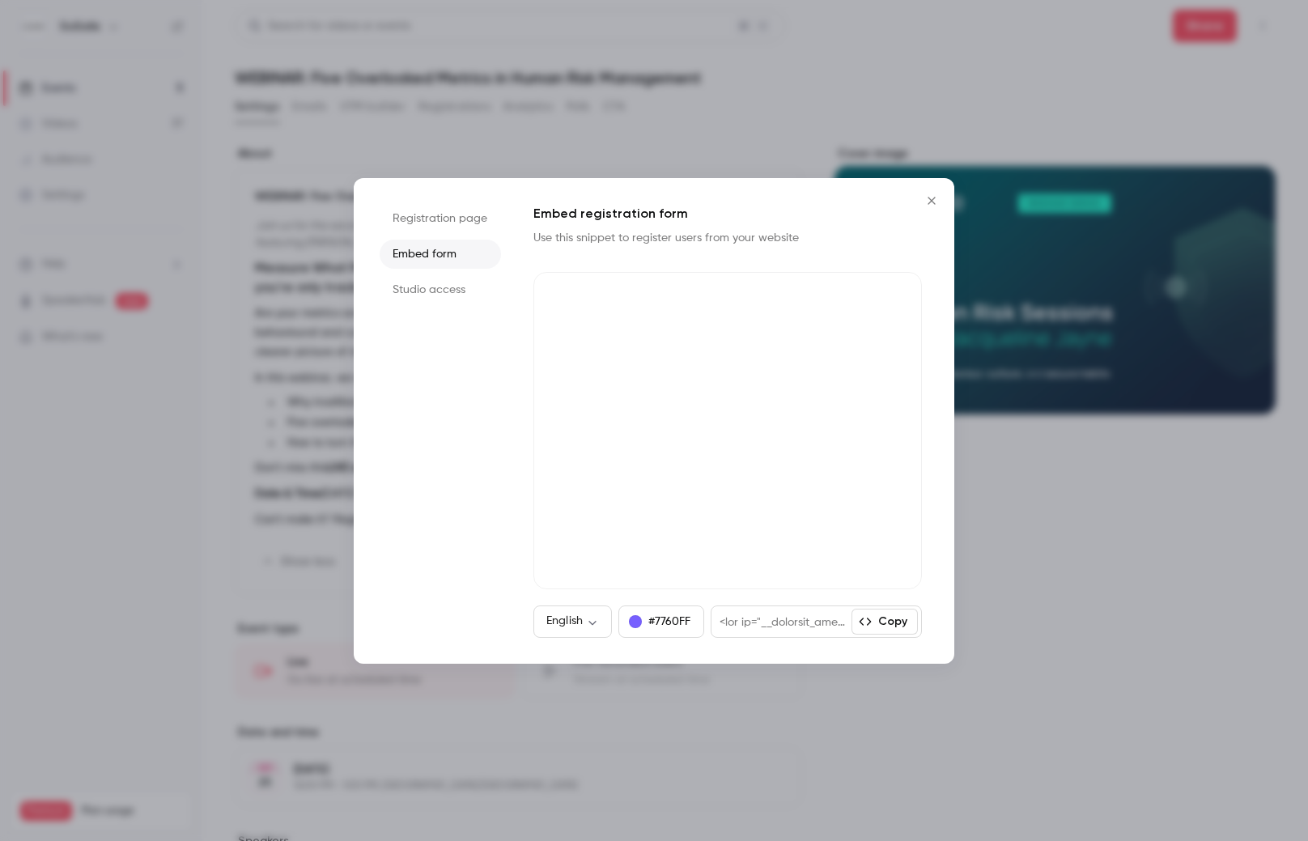
click at [878, 623] on button "Copy" at bounding box center [884, 622] width 66 height 26
